Goal: Task Accomplishment & Management: Manage account settings

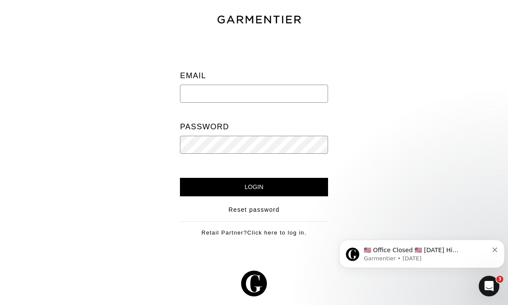
type input "rachel@thestyleeditco.com"
click at [254, 187] on input "Login" at bounding box center [254, 187] width 148 height 18
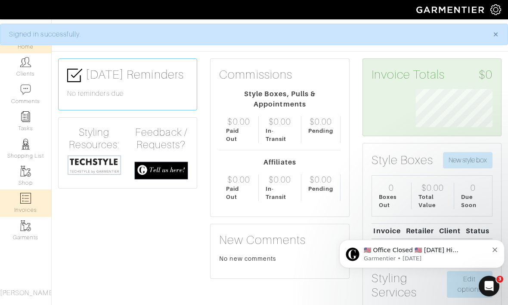
click at [30, 201] on img at bounding box center [25, 198] width 11 height 11
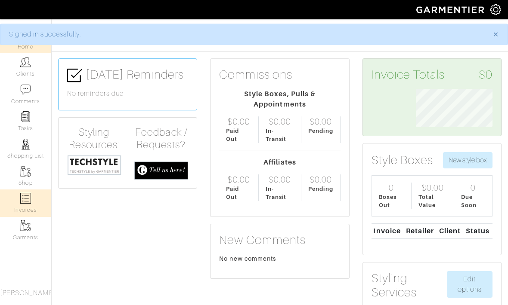
select select
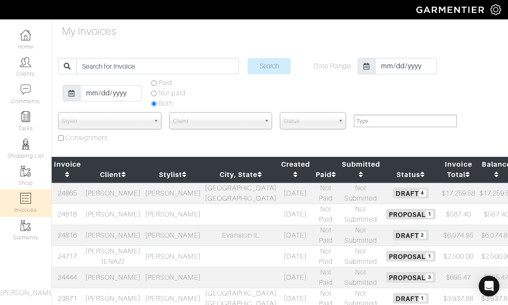
click at [210, 237] on td "Evanston IL" at bounding box center [241, 235] width 76 height 21
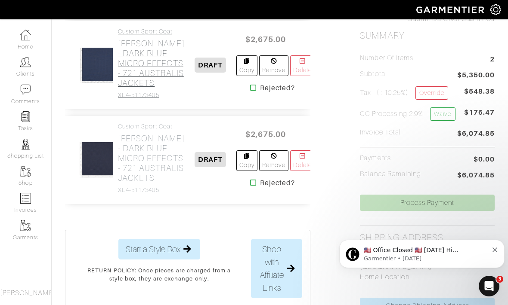
click at [139, 88] on h2 "[PERSON_NAME] - DARK BLUE MICRO EFFECTS - 721 AUSTRALIS JACKETS" at bounding box center [151, 63] width 67 height 49
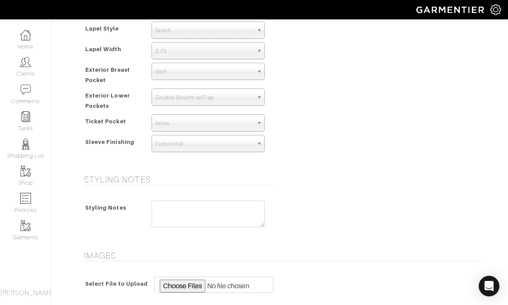
scroll to position [568, 0]
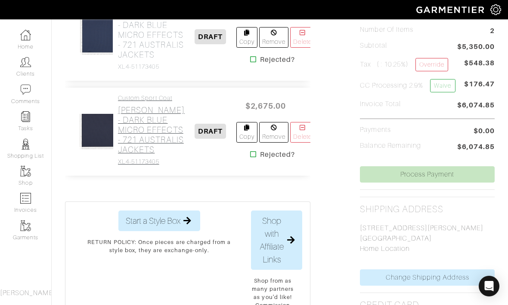
click at [136, 155] on h2 "[PERSON_NAME] - DARK BLUE MICRO EFFECTS - 721 AUSTRALIS JACKETS" at bounding box center [151, 129] width 67 height 49
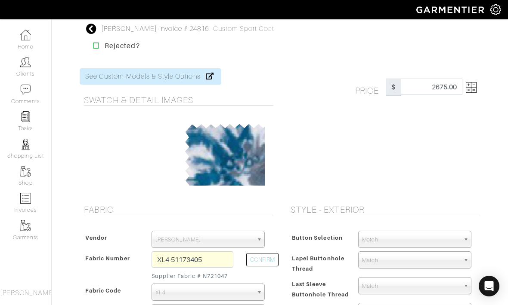
scroll to position [195, 0]
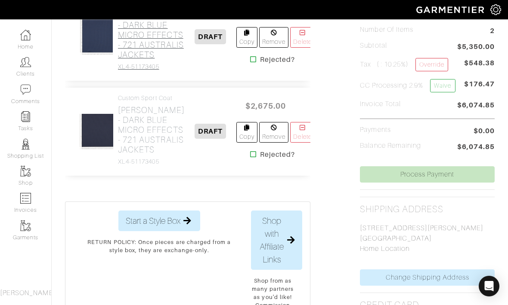
click at [132, 60] on h2 "[PERSON_NAME] - DARK BLUE MICRO EFFECTS - 721 AUSTRALIS JACKETS" at bounding box center [151, 34] width 67 height 49
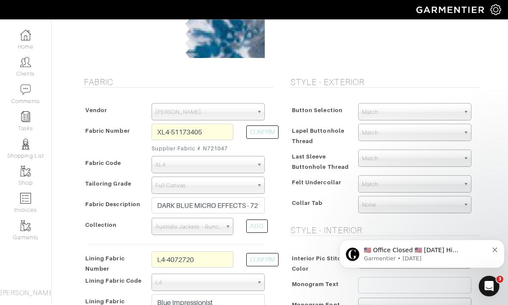
scroll to position [127, 0]
click at [211, 140] on input "XL4-51173405" at bounding box center [192, 132] width 82 height 16
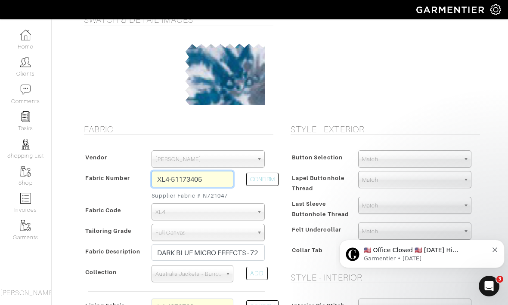
scroll to position [80, 0]
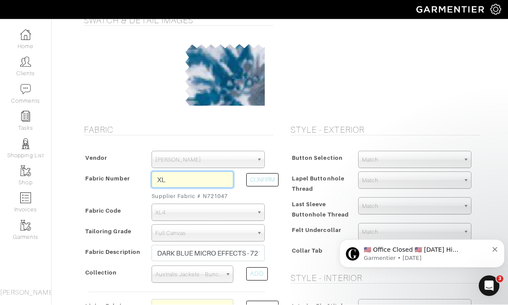
type input "X"
type input "XL4-51173404"
type input "MEDIUM BLUE MICRO EFFECTS - 721 AUSTRALIS JACKETS"
select select
type input "2724.58"
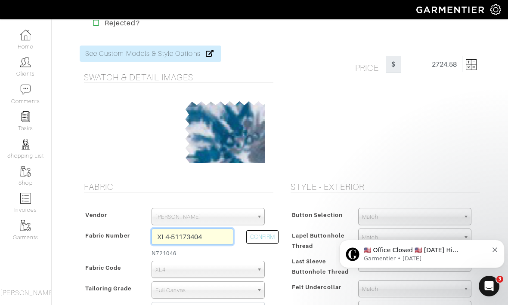
scroll to position [0, 0]
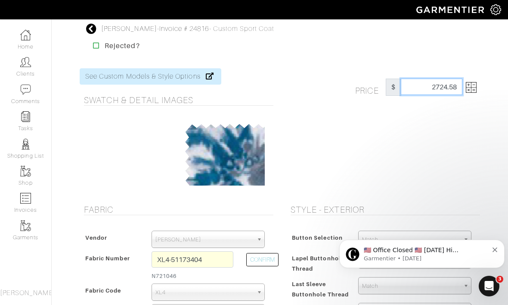
click at [424, 86] on input "2724.58" at bounding box center [432, 87] width 62 height 16
click at [471, 84] on img at bounding box center [471, 87] width 11 height 11
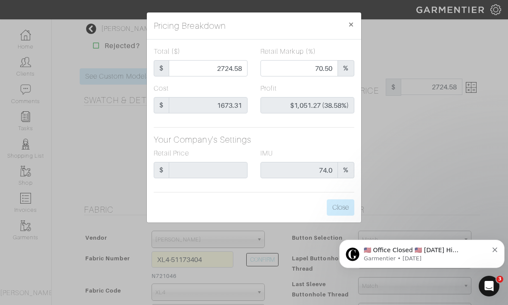
click at [336, 212] on button "Close" at bounding box center [341, 208] width 28 height 16
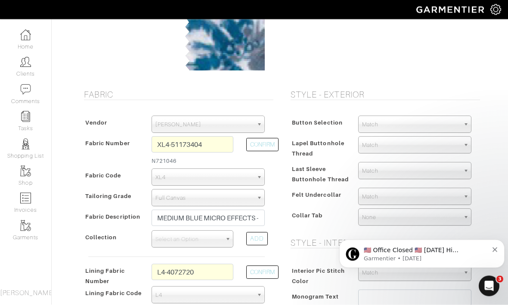
scroll to position [123, 0]
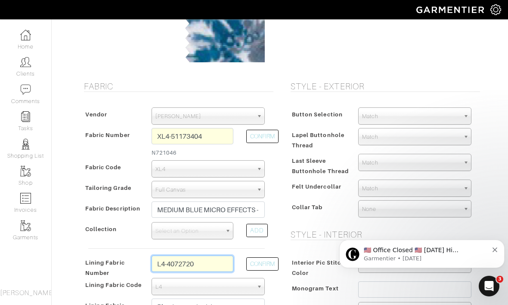
drag, startPoint x: 201, startPoint y: 264, endPoint x: 100, endPoint y: 261, distance: 101.1
click at [100, 261] on div "Lining Fabric Number L4-4072720 CONFIRM" at bounding box center [176, 267] width 189 height 22
type input "L"
type input "L2-4073140"
select select "6294"
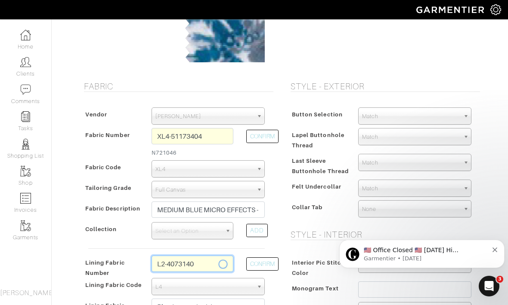
type input "Navy Paisley"
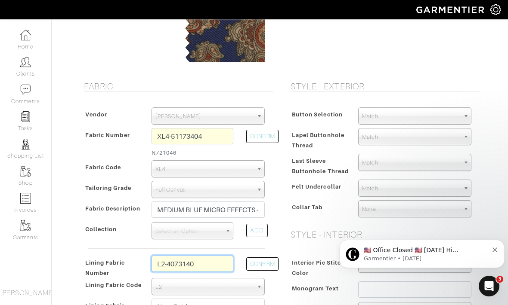
type input "2689.58"
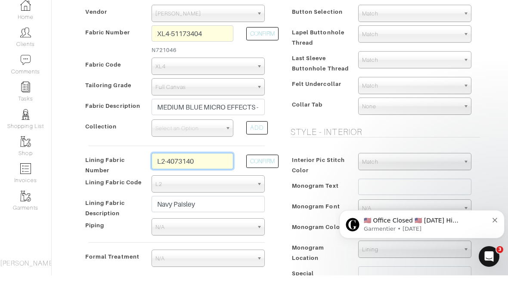
scroll to position [200, 0]
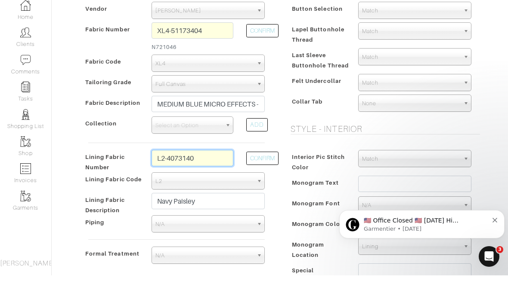
type input "L2-4073140"
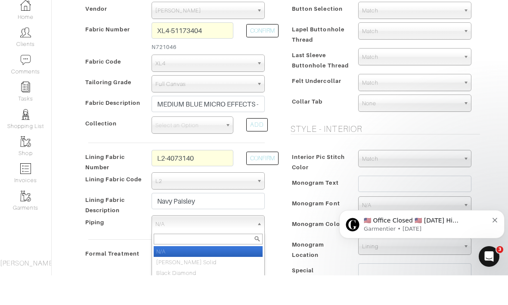
click at [197, 246] on span "N/A" at bounding box center [204, 254] width 98 height 17
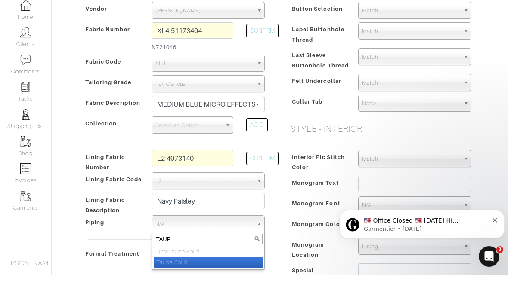
type input "TAUP"
click at [202, 287] on li "Taup e Solid" at bounding box center [208, 292] width 109 height 11
select select "160"
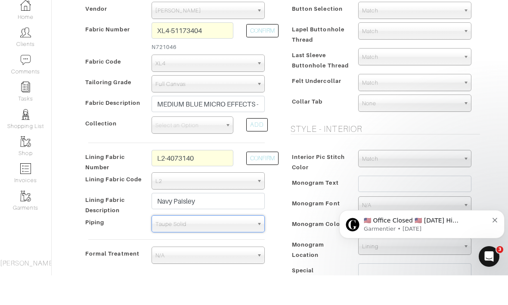
click at [224, 52] on div "XL4-51173404 N721046" at bounding box center [192, 68] width 95 height 32
